Goal: Navigation & Orientation: Find specific page/section

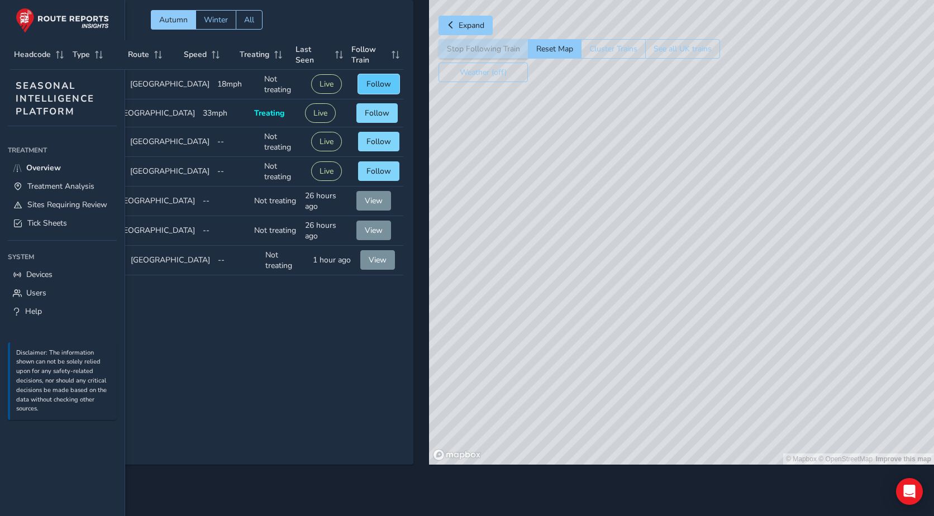
click at [309, 83] on span "Follow" at bounding box center [378, 84] width 25 height 11
click at [309, 114] on span "Follow" at bounding box center [377, 113] width 25 height 11
click at [300, 114] on button "Live" at bounding box center [313, 113] width 31 height 20
click at [309, 141] on span "Follow" at bounding box center [378, 141] width 25 height 11
click at [309, 173] on span "Follow" at bounding box center [378, 171] width 25 height 11
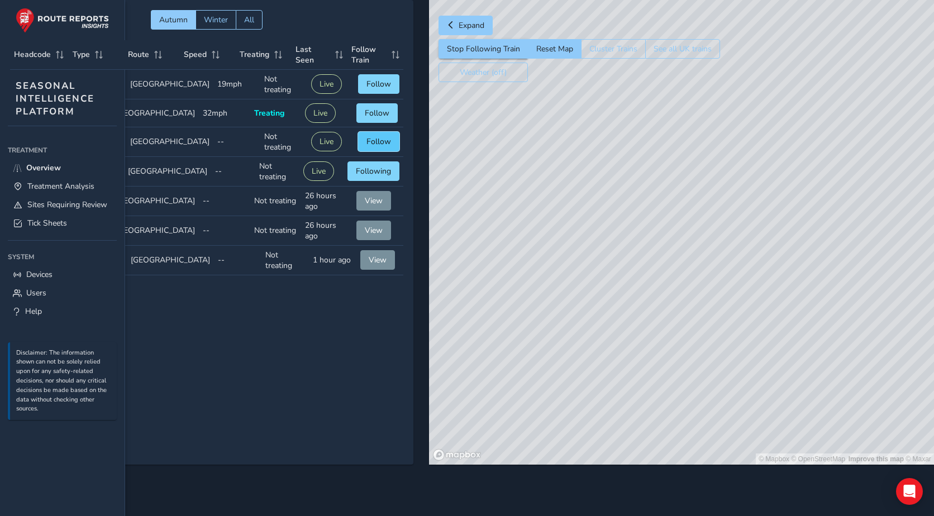
click at [309, 143] on span "Follow" at bounding box center [378, 141] width 25 height 11
click at [309, 110] on span "Follow" at bounding box center [377, 113] width 25 height 11
drag, startPoint x: 747, startPoint y: 255, endPoint x: 721, endPoint y: 137, distance: 121.3
click at [309, 137] on div "© Mapbox © OpenStreetMap Improve this map" at bounding box center [681, 232] width 505 height 465
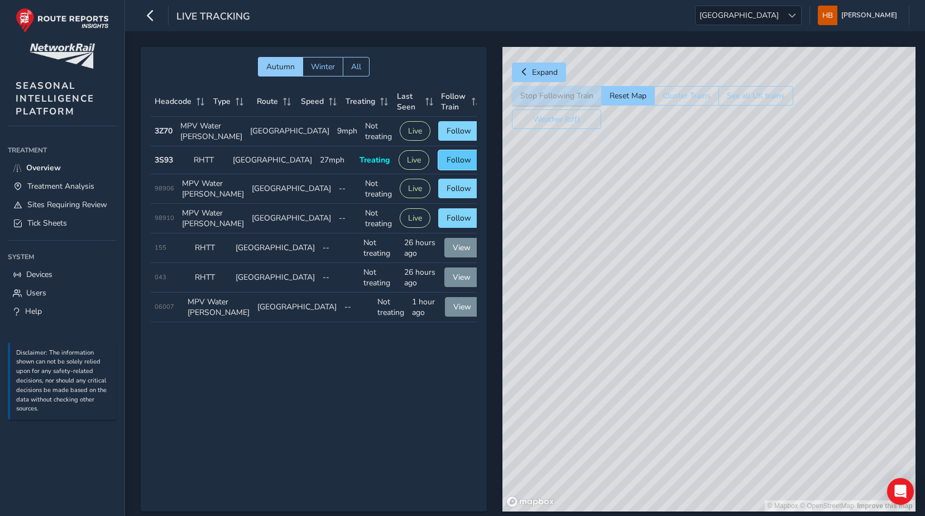
click at [447, 165] on span "Follow" at bounding box center [459, 160] width 25 height 11
drag, startPoint x: 828, startPoint y: 369, endPoint x: 699, endPoint y: 242, distance: 180.1
click at [719, 248] on div "© Mapbox © OpenStreetMap Improve this map © Maxar" at bounding box center [709, 279] width 413 height 465
drag, startPoint x: 766, startPoint y: 298, endPoint x: 714, endPoint y: 434, distance: 145.1
click at [714, 434] on div "© Mapbox © OpenStreetMap Improve this map" at bounding box center [709, 279] width 413 height 465
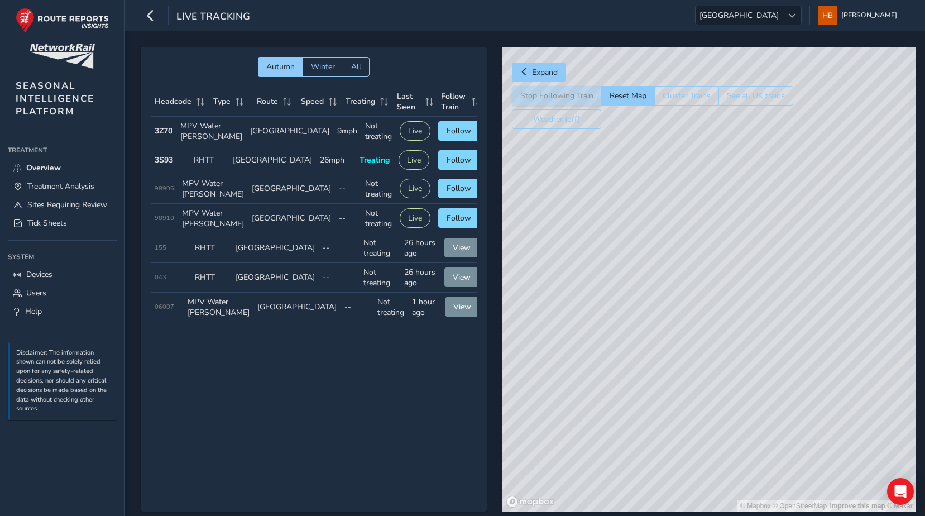
drag, startPoint x: 687, startPoint y: 377, endPoint x: 775, endPoint y: 249, distance: 155.8
click at [775, 249] on div "© Mapbox © OpenStreetMap Improve this map © Maxar" at bounding box center [709, 279] width 413 height 465
drag, startPoint x: 614, startPoint y: 278, endPoint x: 623, endPoint y: 438, distance: 160.0
click at [623, 438] on div "© Mapbox © OpenStreetMap Improve this map © Maxar" at bounding box center [709, 279] width 413 height 465
drag, startPoint x: 675, startPoint y: 225, endPoint x: 660, endPoint y: 390, distance: 165.9
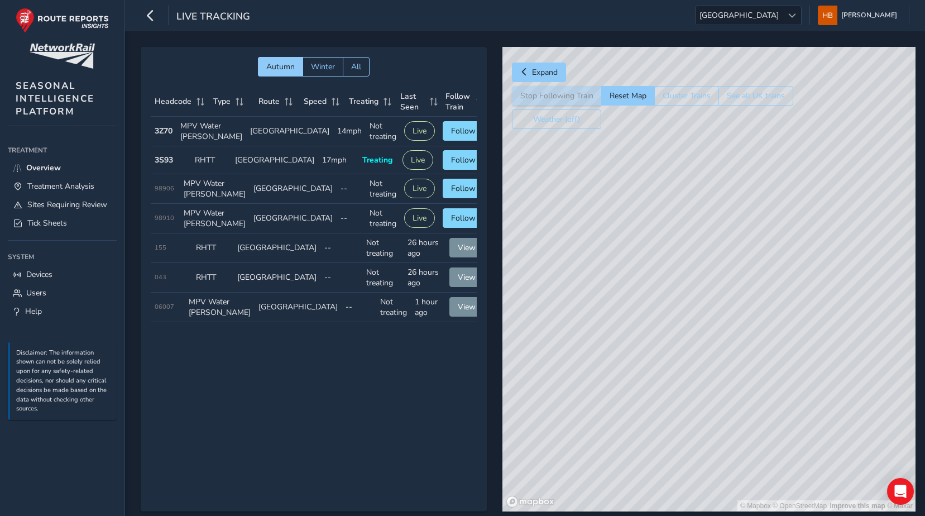
click at [660, 390] on div "© Mapbox © OpenStreetMap Improve this map © Maxar" at bounding box center [709, 279] width 413 height 465
drag, startPoint x: 615, startPoint y: 279, endPoint x: 616, endPoint y: 363, distance: 84.3
click at [616, 363] on div "© Mapbox © OpenStreetMap Improve this map © Maxar" at bounding box center [709, 279] width 413 height 465
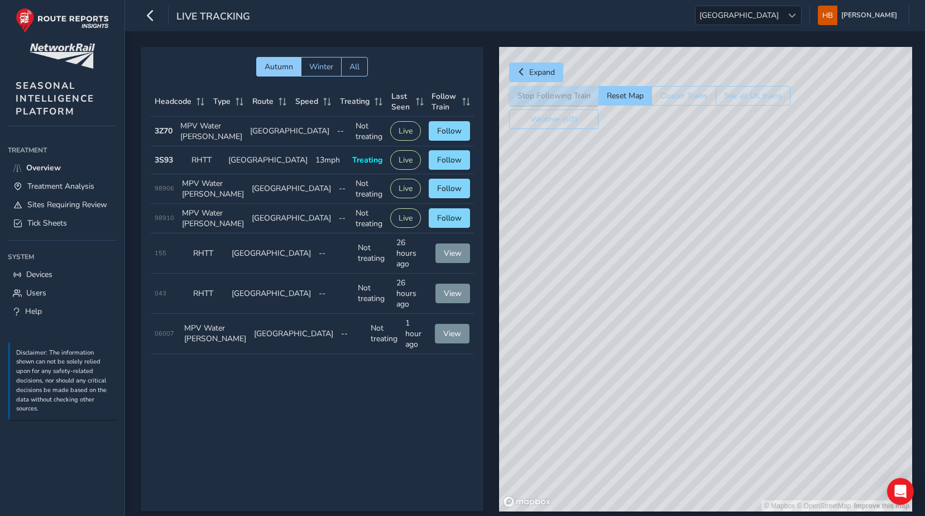
drag, startPoint x: 656, startPoint y: 333, endPoint x: 618, endPoint y: 218, distance: 120.8
click at [618, 219] on div "© Mapbox © OpenStreetMap Improve this map" at bounding box center [705, 279] width 413 height 465
drag, startPoint x: 650, startPoint y: 343, endPoint x: 629, endPoint y: 293, distance: 54.3
click at [629, 293] on div "© Mapbox © OpenStreetMap Improve this map" at bounding box center [705, 279] width 413 height 465
click at [659, 379] on div "© Mapbox © OpenStreetMap Improve this map" at bounding box center [705, 279] width 413 height 465
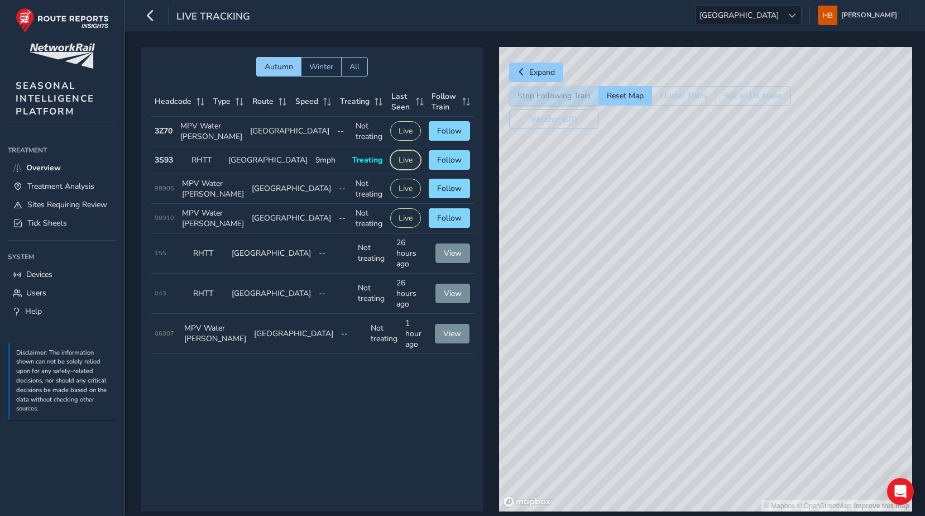
click at [393, 170] on button "Live" at bounding box center [405, 160] width 31 height 20
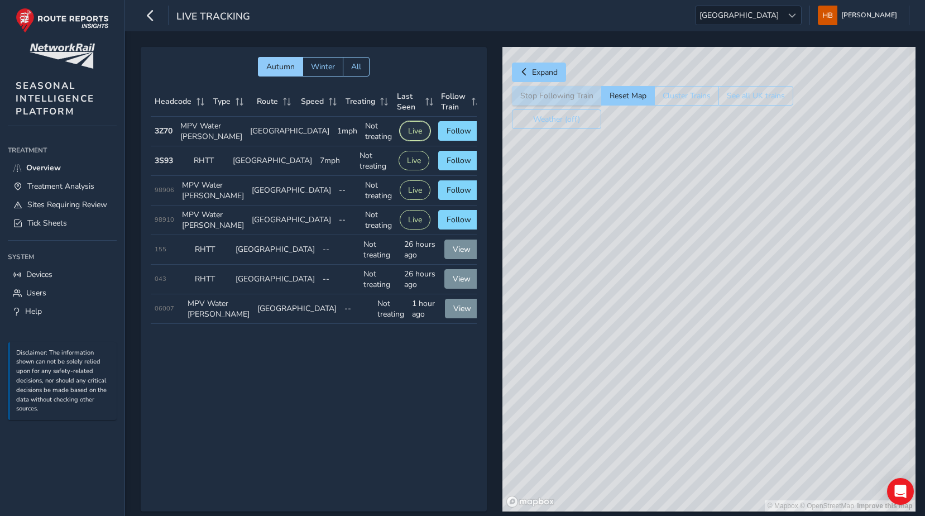
click at [400, 133] on button "Live" at bounding box center [415, 131] width 31 height 20
click at [438, 134] on button "Follow" at bounding box center [458, 131] width 41 height 20
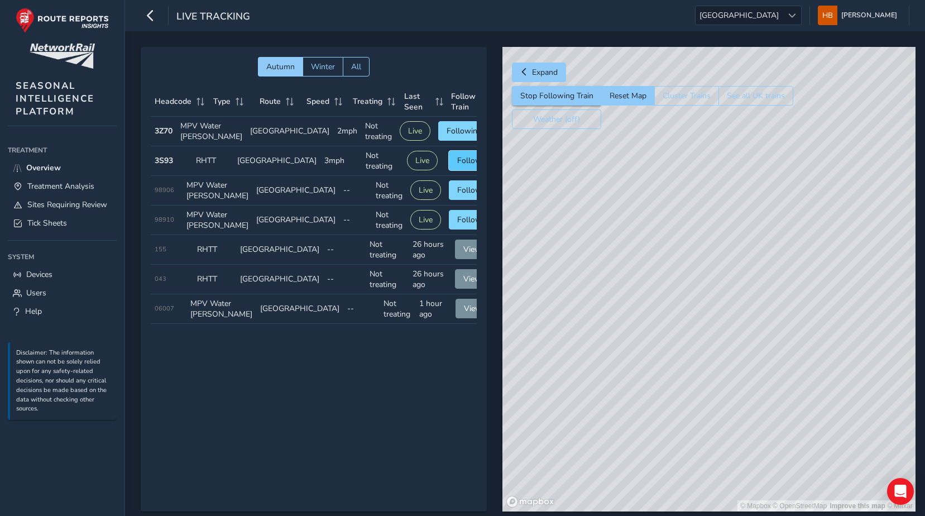
click at [457, 166] on span "Follow" at bounding box center [469, 160] width 25 height 11
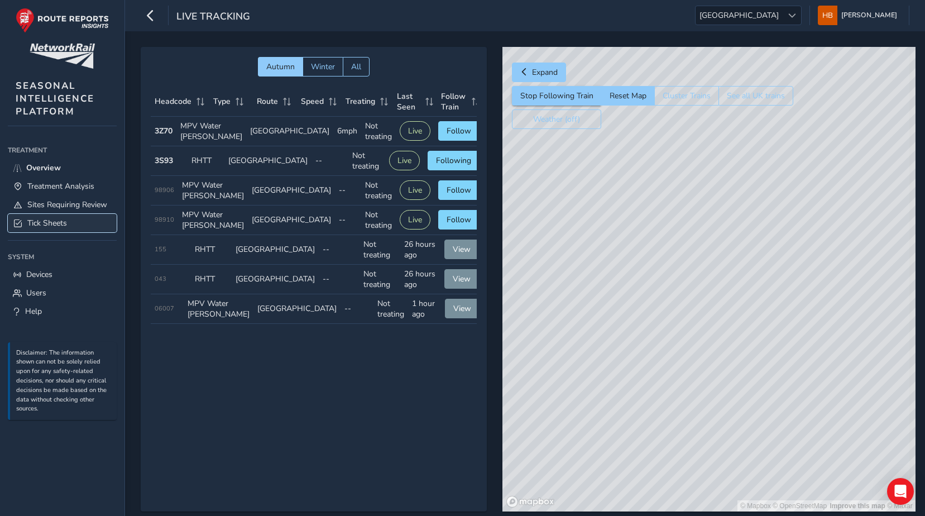
click at [63, 222] on span "Tick Sheets" at bounding box center [47, 223] width 40 height 11
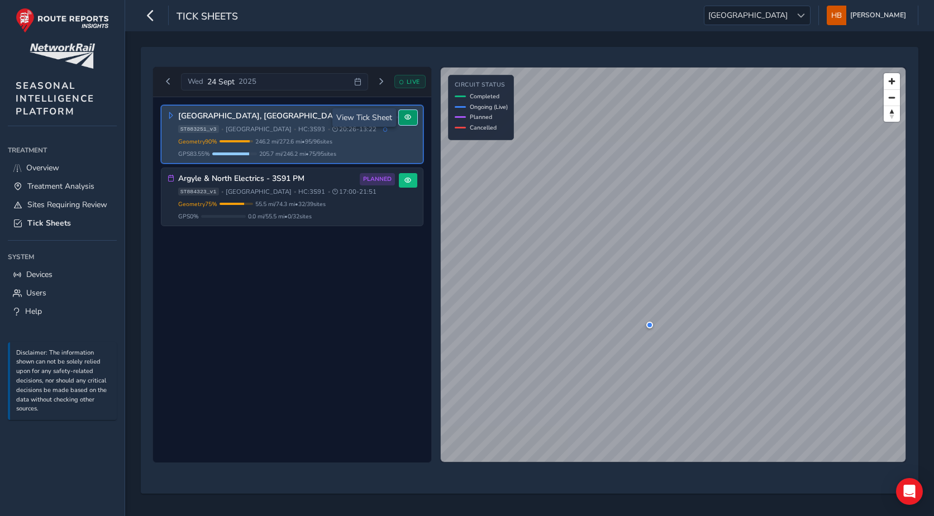
click at [408, 119] on span at bounding box center [407, 117] width 7 height 7
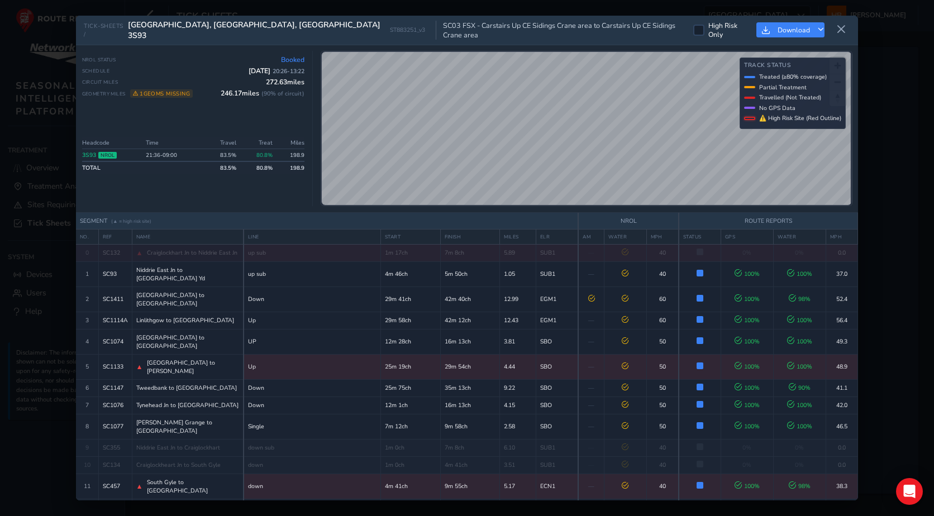
click at [838, 26] on icon at bounding box center [841, 30] width 10 height 10
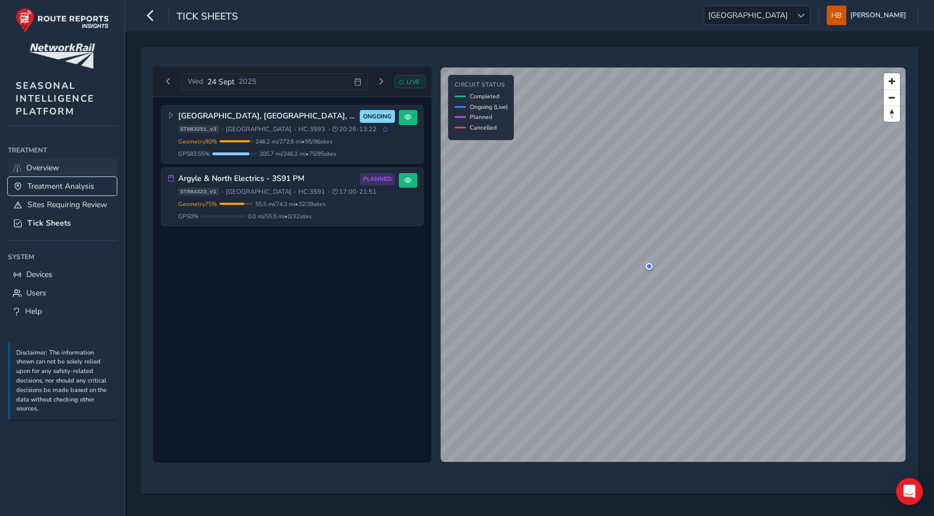
drag, startPoint x: 64, startPoint y: 177, endPoint x: 59, endPoint y: 174, distance: 6.2
click at [64, 177] on link "Treatment Analysis" at bounding box center [62, 186] width 109 height 18
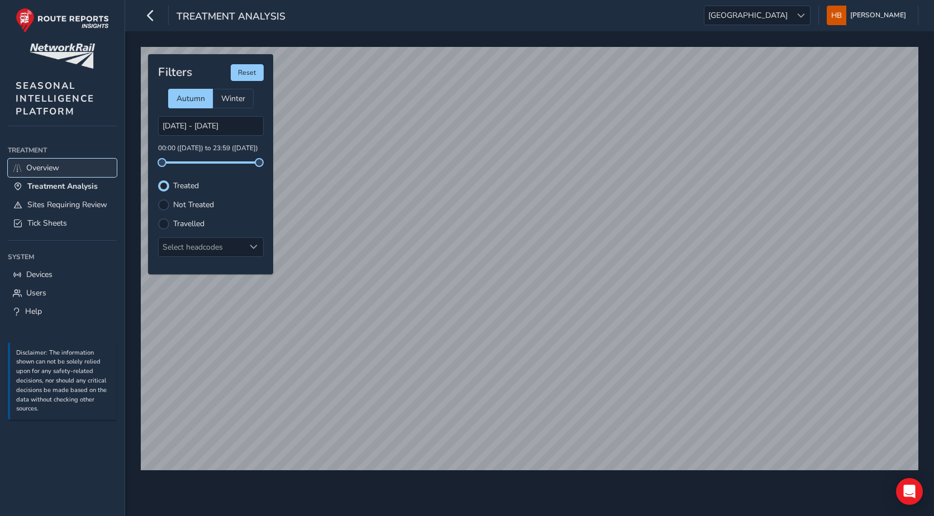
click at [59, 174] on link "Overview" at bounding box center [62, 168] width 109 height 18
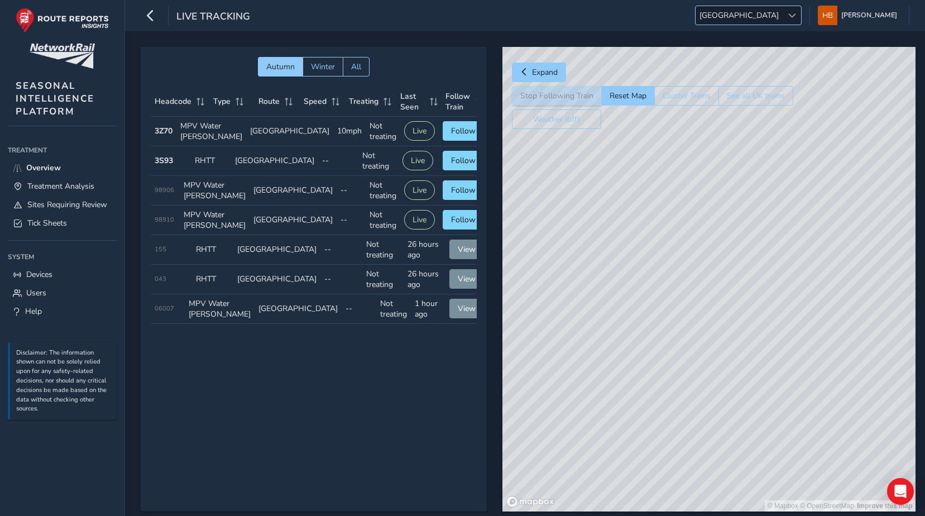
click at [773, 17] on span "[GEOGRAPHIC_DATA]" at bounding box center [739, 15] width 87 height 18
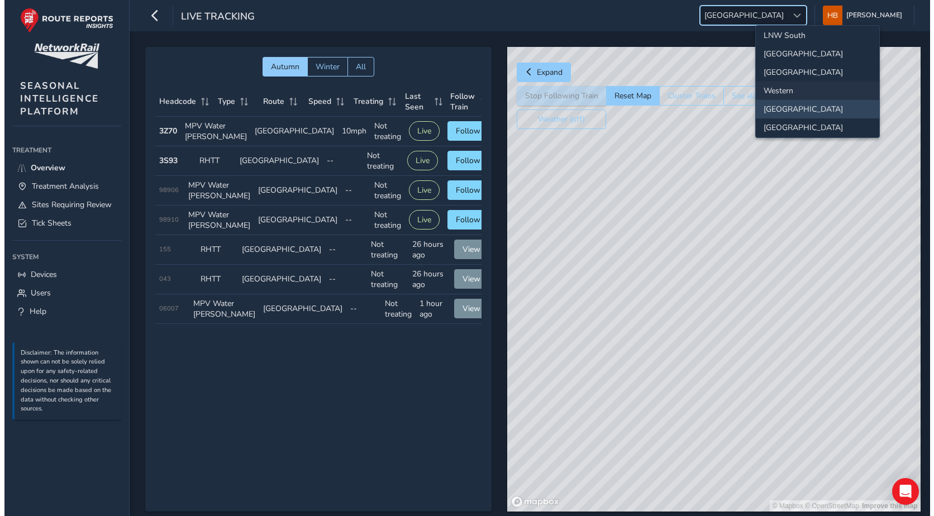
scroll to position [40, 0]
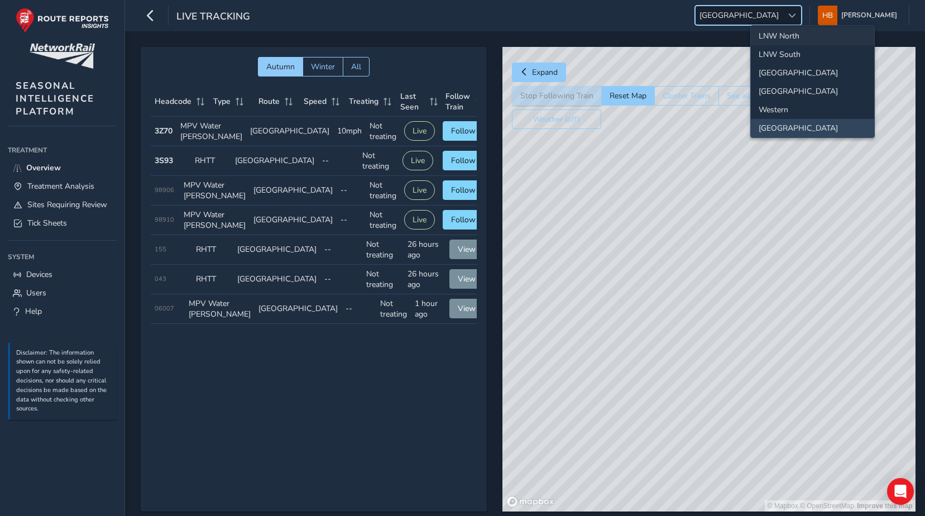
click at [769, 36] on li "LNW North" at bounding box center [812, 36] width 123 height 18
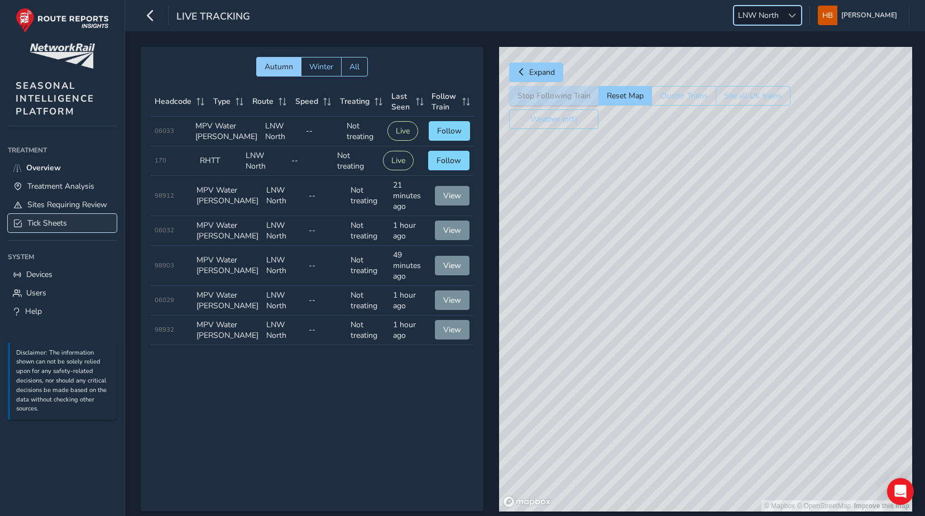
click at [44, 219] on span "Tick Sheets" at bounding box center [47, 223] width 40 height 11
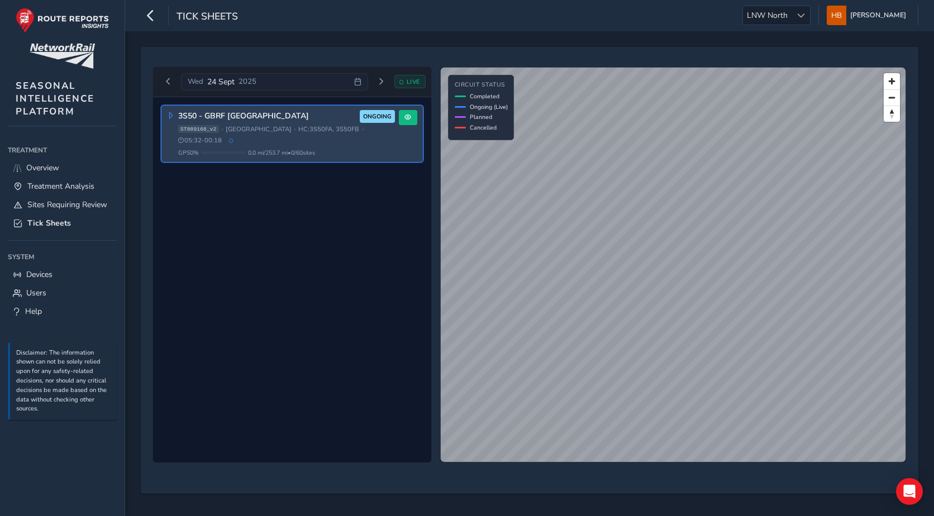
click at [222, 136] on span "05:32 - 00:18" at bounding box center [200, 140] width 44 height 8
click at [408, 120] on span at bounding box center [407, 117] width 7 height 7
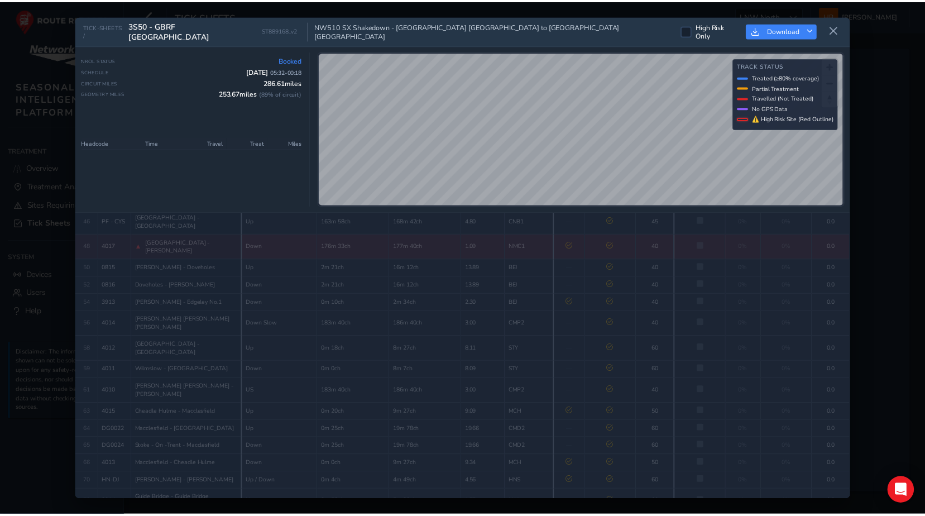
scroll to position [361, 0]
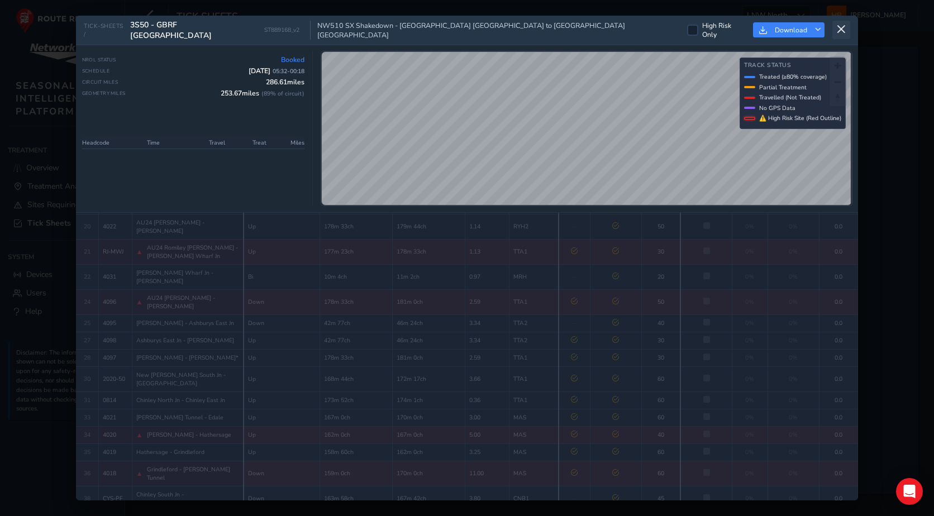
click at [838, 35] on button at bounding box center [841, 30] width 18 height 18
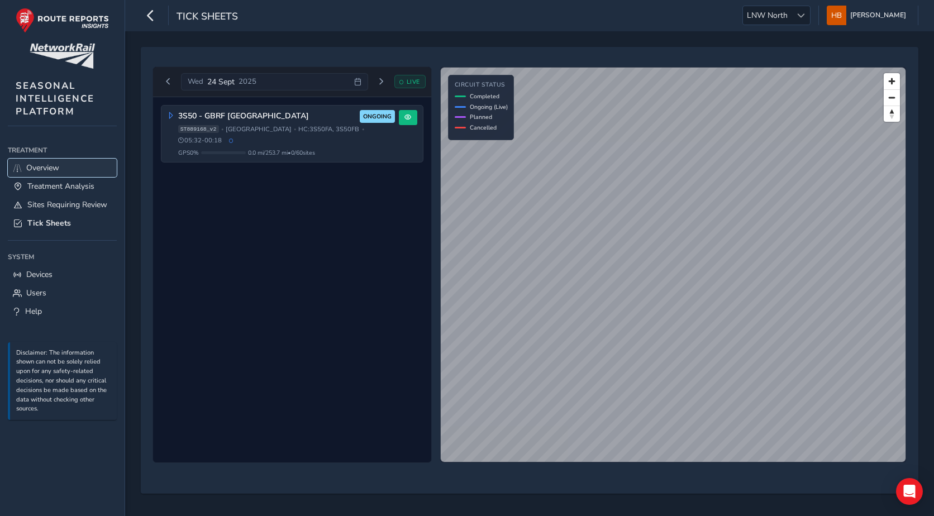
click at [41, 166] on span "Overview" at bounding box center [42, 167] width 33 height 11
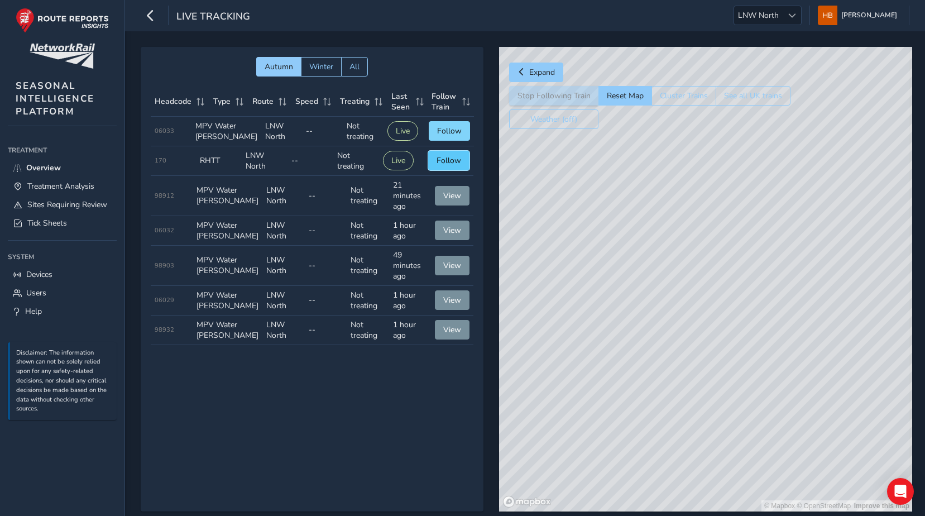
click at [446, 170] on button "Follow" at bounding box center [448, 161] width 41 height 20
click at [444, 136] on span "Follow" at bounding box center [449, 131] width 25 height 11
click at [775, 19] on span "LNW North" at bounding box center [758, 15] width 49 height 18
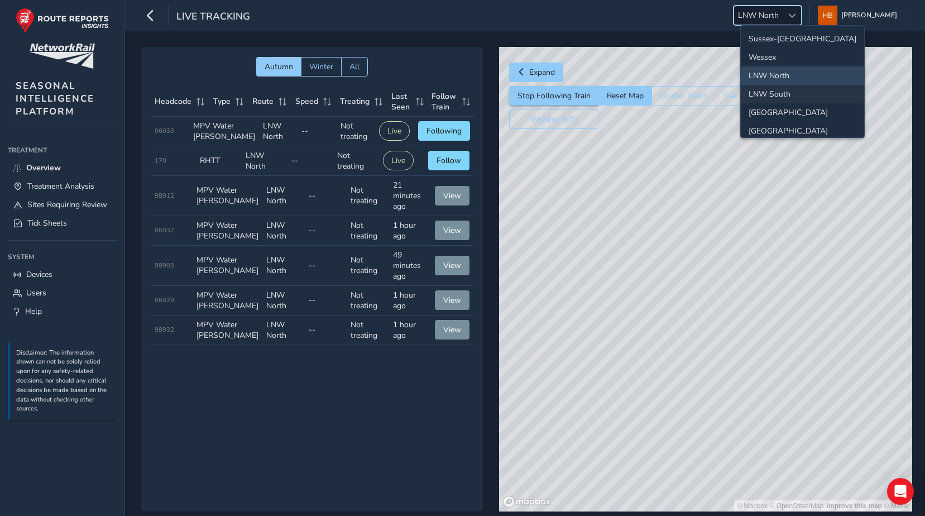
scroll to position [56, 0]
click at [776, 107] on li "[GEOGRAPHIC_DATA]" at bounding box center [802, 112] width 123 height 18
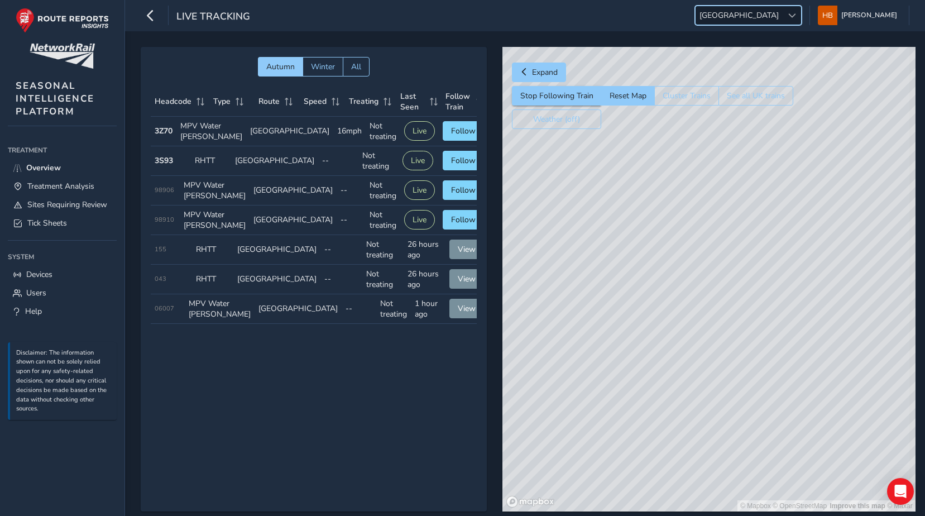
click at [783, 13] on span "[GEOGRAPHIC_DATA]" at bounding box center [739, 15] width 87 height 18
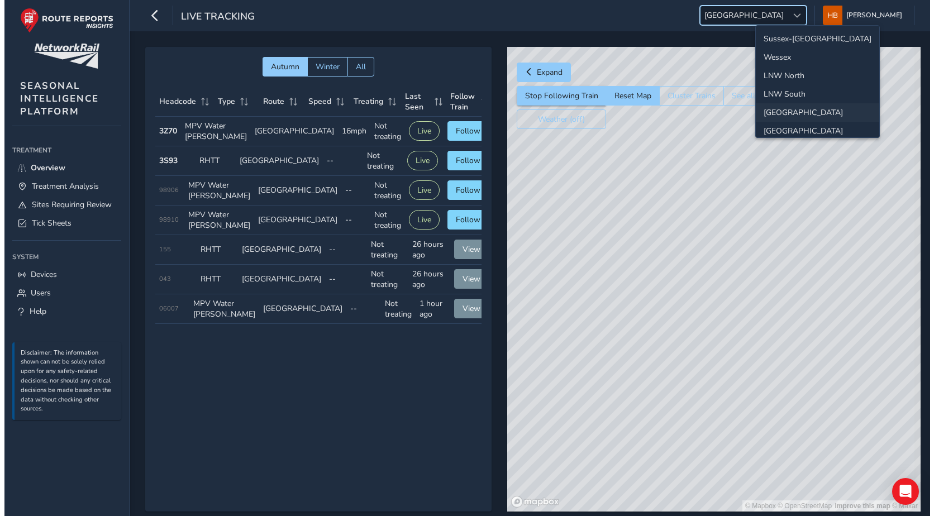
scroll to position [40, 0]
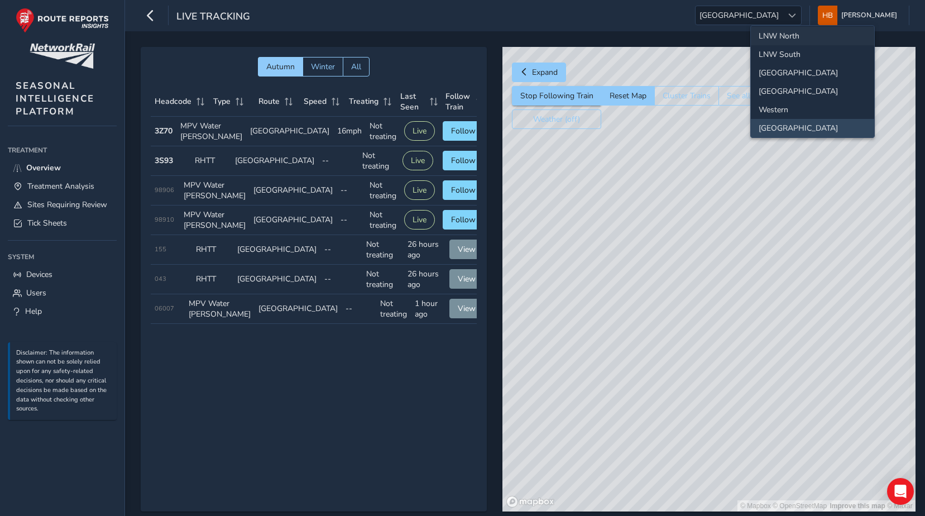
click at [772, 38] on li "LNW North" at bounding box center [812, 36] width 123 height 18
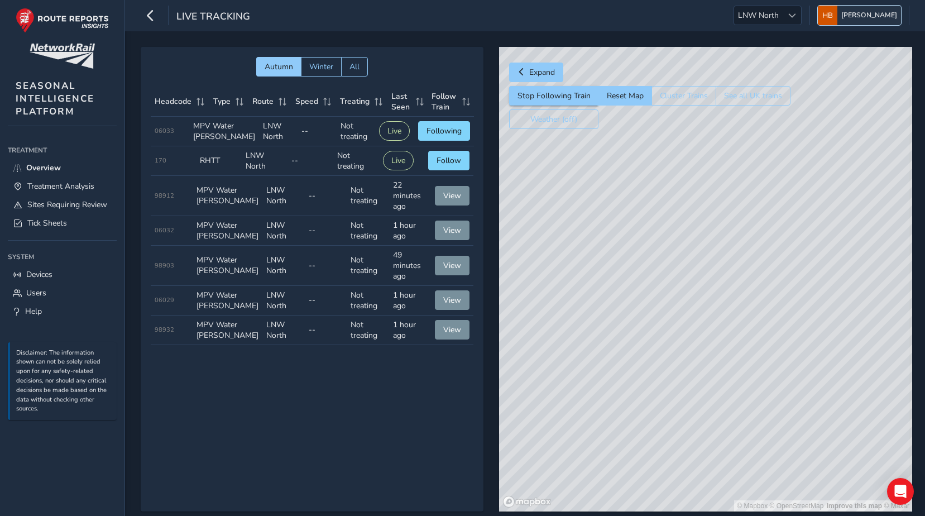
click at [867, 15] on span "Harry Benjamin" at bounding box center [869, 16] width 56 height 20
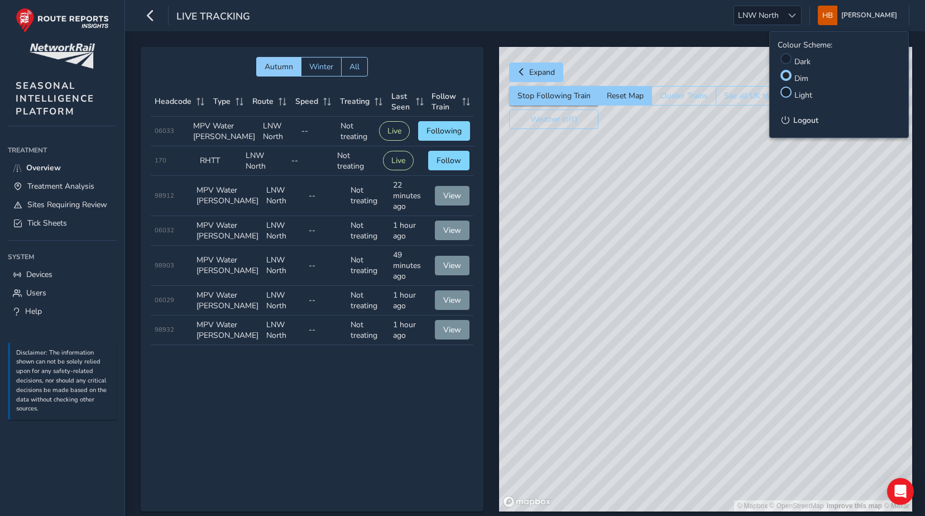
click at [790, 93] on div at bounding box center [786, 92] width 11 height 11
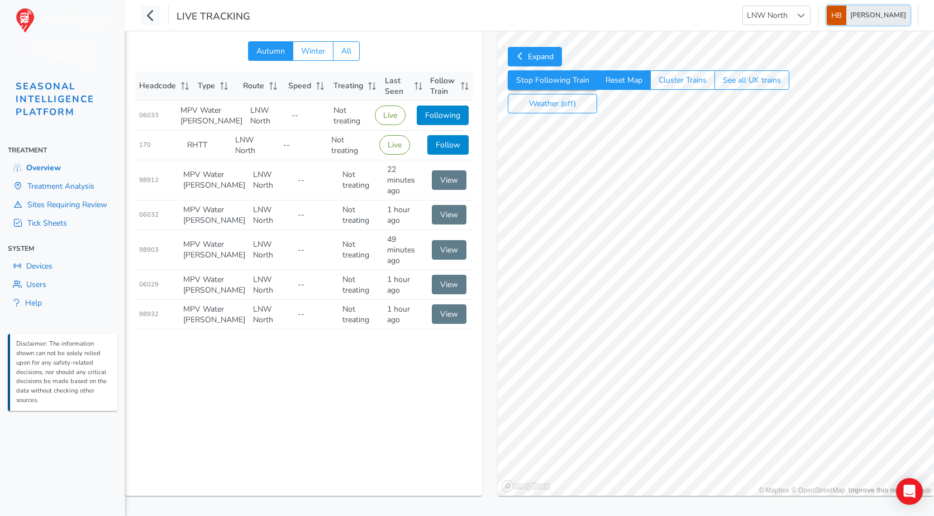
click at [869, 18] on span "Harry Benjamin" at bounding box center [878, 16] width 56 height 20
click at [805, 54] on li "Dark" at bounding box center [848, 58] width 124 height 17
drag, startPoint x: 881, startPoint y: 15, endPoint x: 855, endPoint y: 30, distance: 30.3
click at [882, 14] on span "Harry Benjamin" at bounding box center [878, 16] width 56 height 20
click at [792, 60] on div at bounding box center [793, 57] width 11 height 11
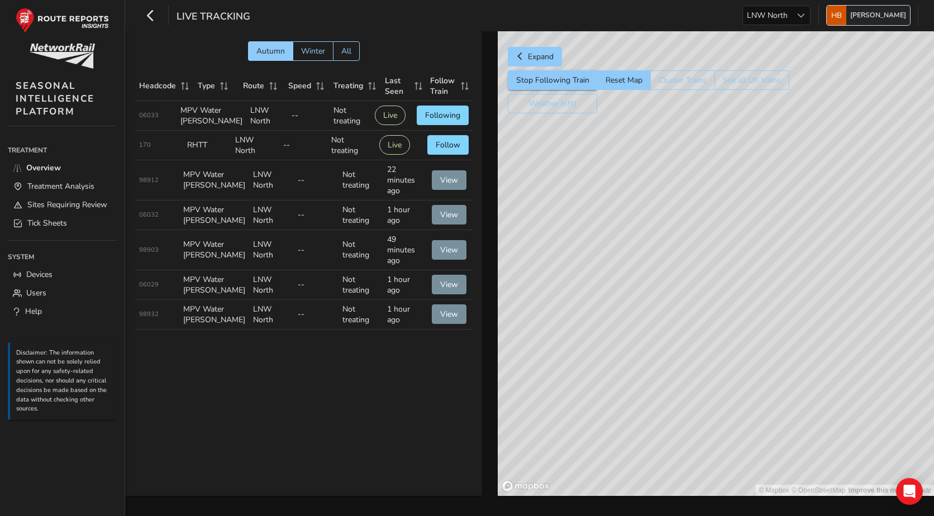
click at [871, 17] on span "Harry Benjamin" at bounding box center [878, 16] width 56 height 20
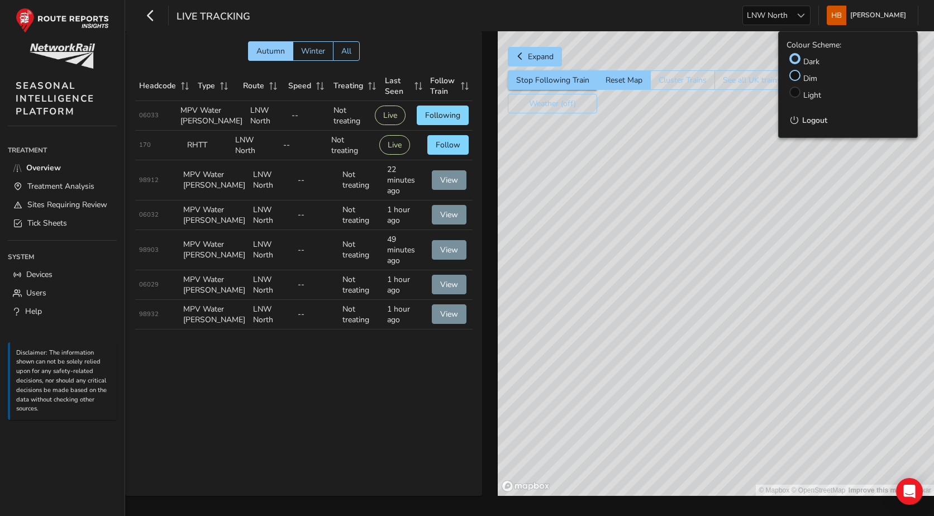
click at [793, 76] on div at bounding box center [794, 75] width 11 height 11
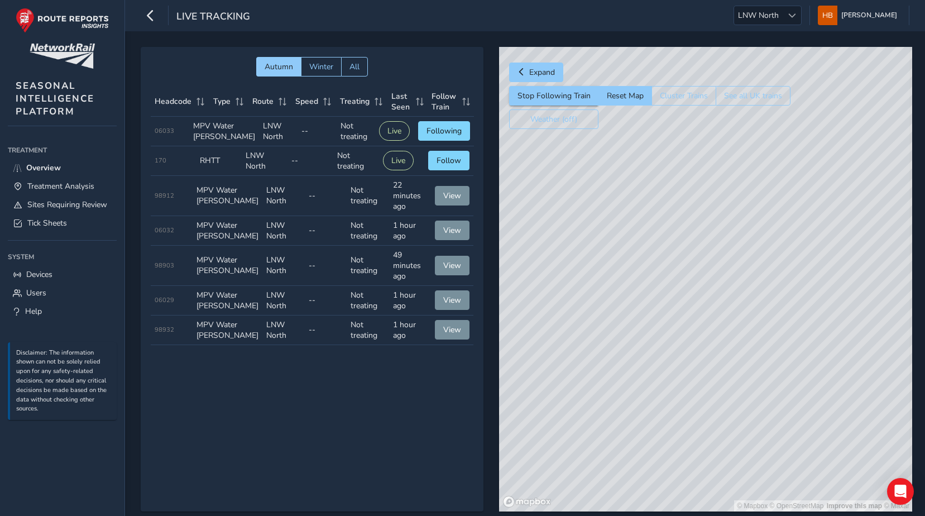
click at [158, 68] on span "Autumn Winter All" at bounding box center [312, 67] width 323 height 20
click at [30, 288] on span "Users" at bounding box center [36, 293] width 20 height 11
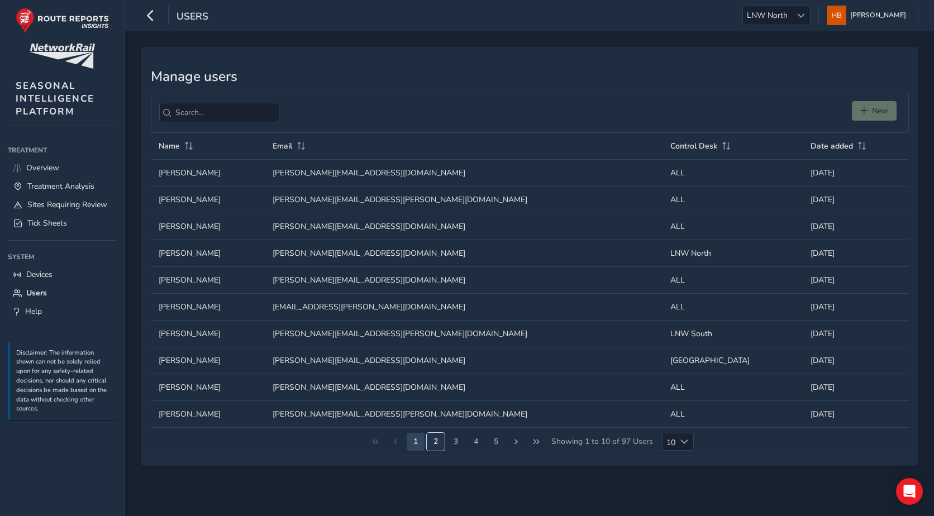
click at [434, 445] on button "2" at bounding box center [436, 442] width 18 height 18
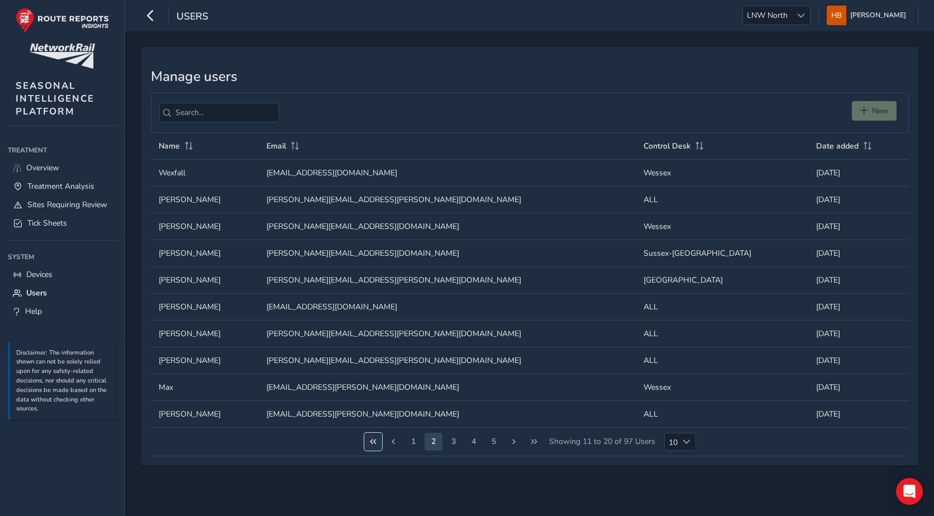
click at [378, 443] on button "First Page" at bounding box center [373, 442] width 18 height 18
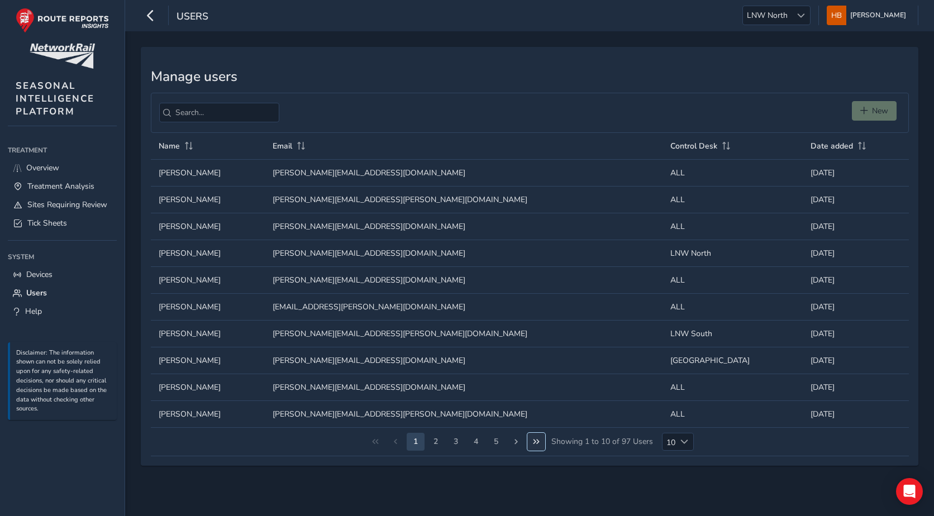
click at [531, 436] on button "Last Page" at bounding box center [536, 442] width 18 height 18
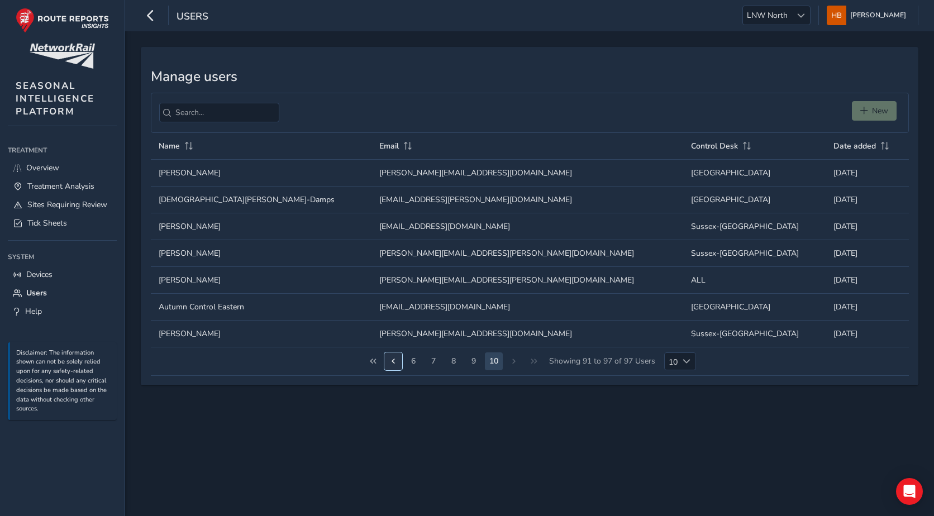
click at [396, 362] on span "Previous Page" at bounding box center [393, 361] width 8 height 8
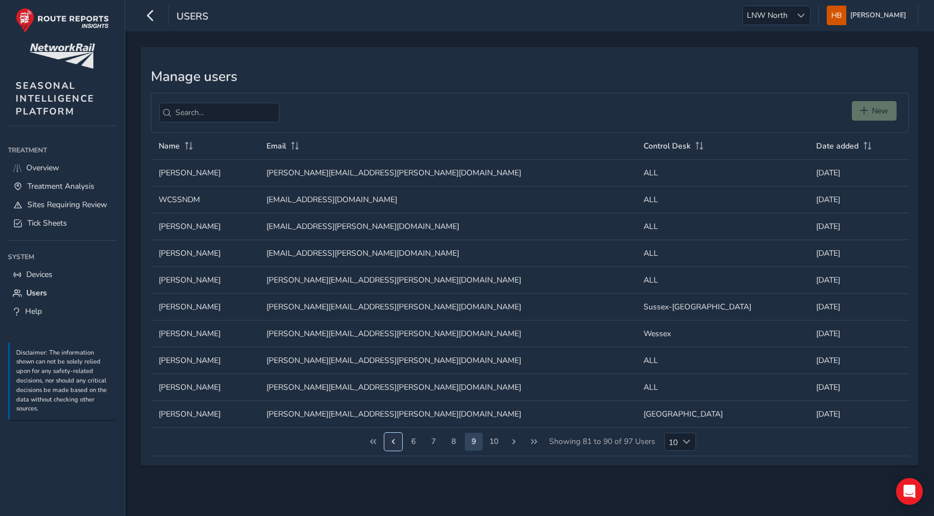
click at [394, 443] on span "Previous Page" at bounding box center [393, 442] width 8 height 8
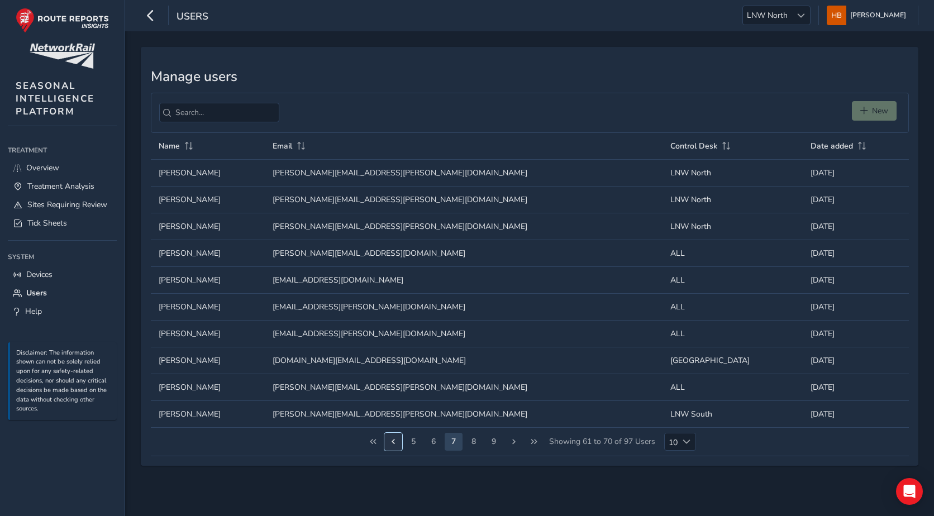
click at [394, 443] on span "Previous Page" at bounding box center [393, 442] width 8 height 8
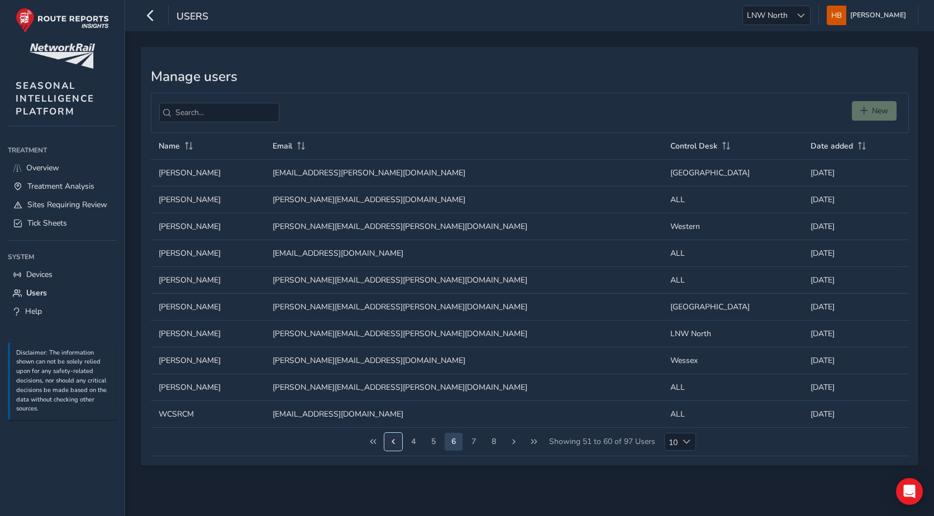
click at [394, 443] on span "Previous Page" at bounding box center [393, 442] width 8 height 8
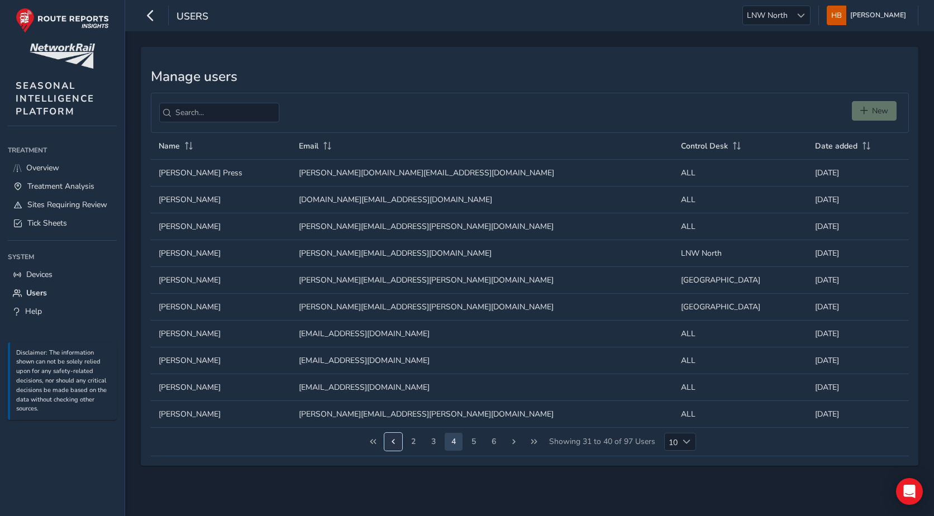
click at [394, 443] on span "Previous Page" at bounding box center [393, 442] width 8 height 8
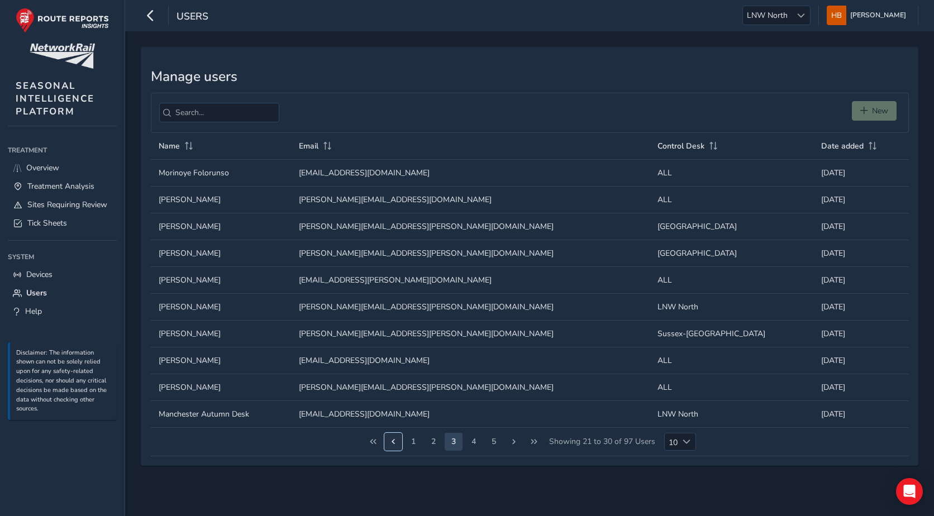
click at [394, 443] on span "Previous Page" at bounding box center [393, 442] width 8 height 8
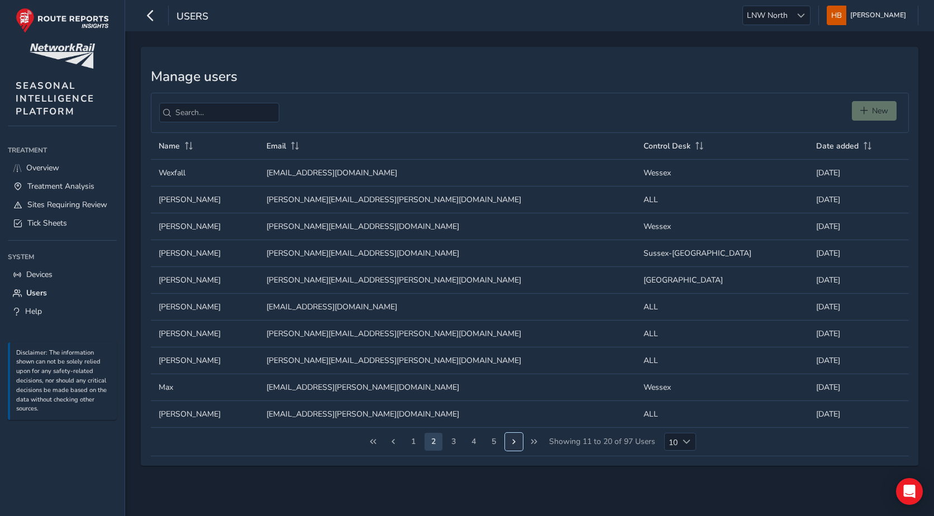
click at [511, 438] on span "Next Page" at bounding box center [514, 442] width 8 height 8
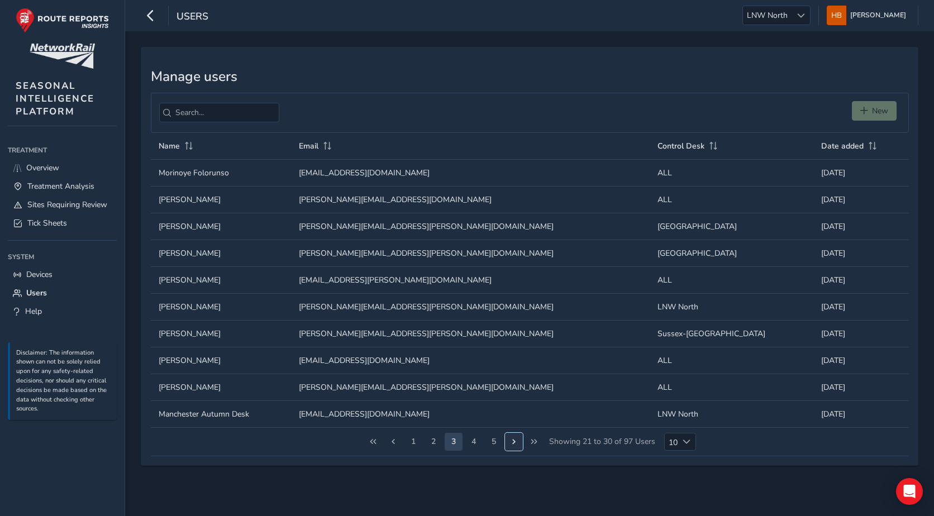
click at [511, 438] on span "Next Page" at bounding box center [514, 442] width 8 height 8
